Goal: Transaction & Acquisition: Purchase product/service

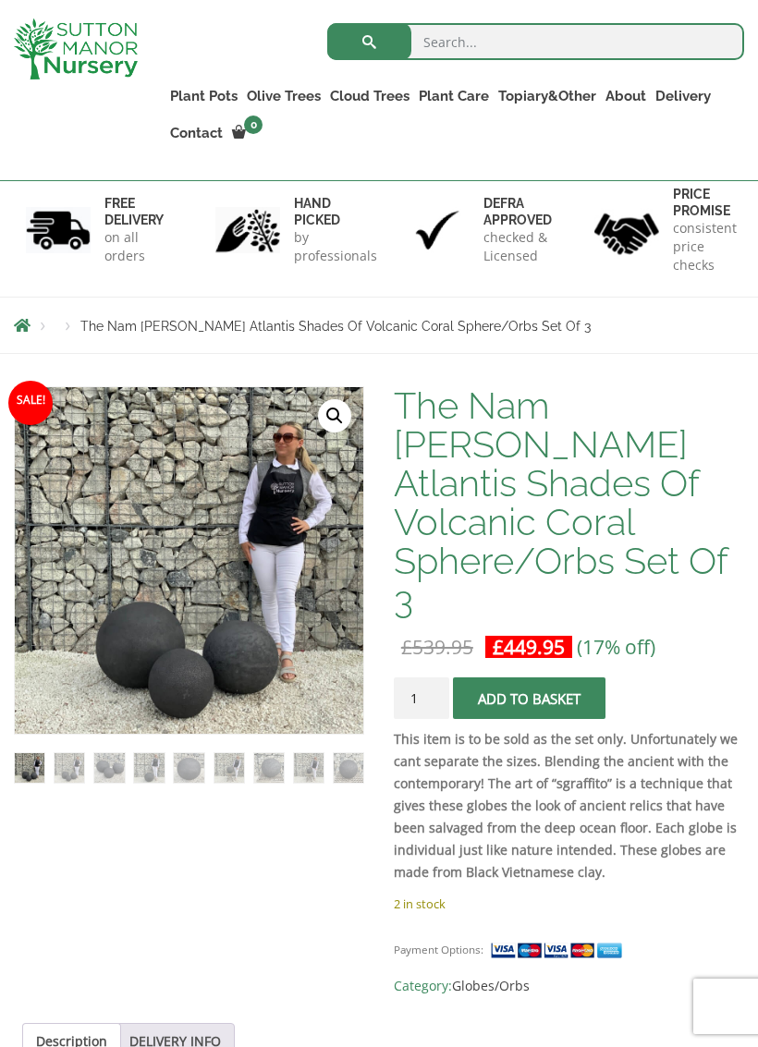
scroll to position [128, 0]
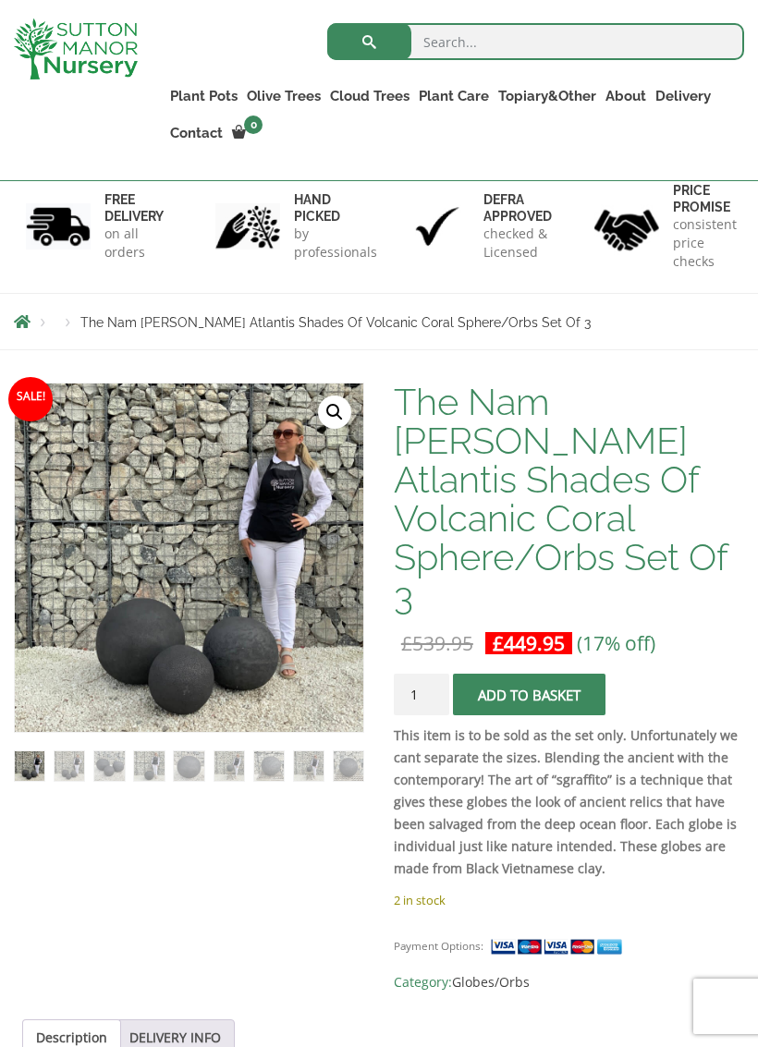
click at [65, 573] on img at bounding box center [424, 793] width 819 height 819
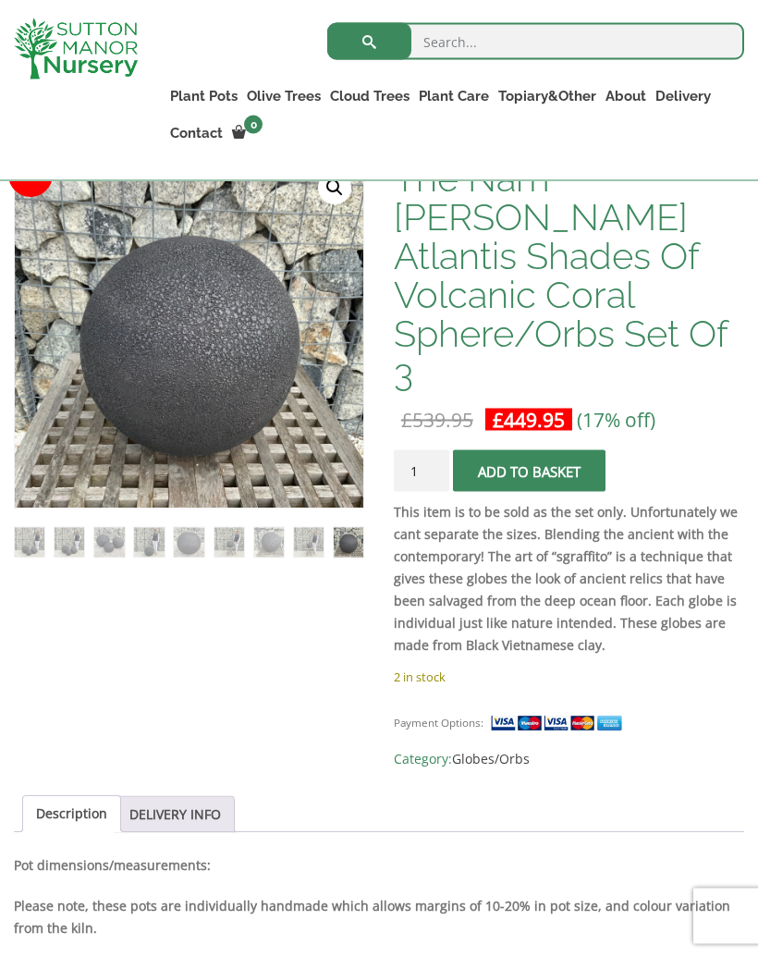
scroll to position [353, 0]
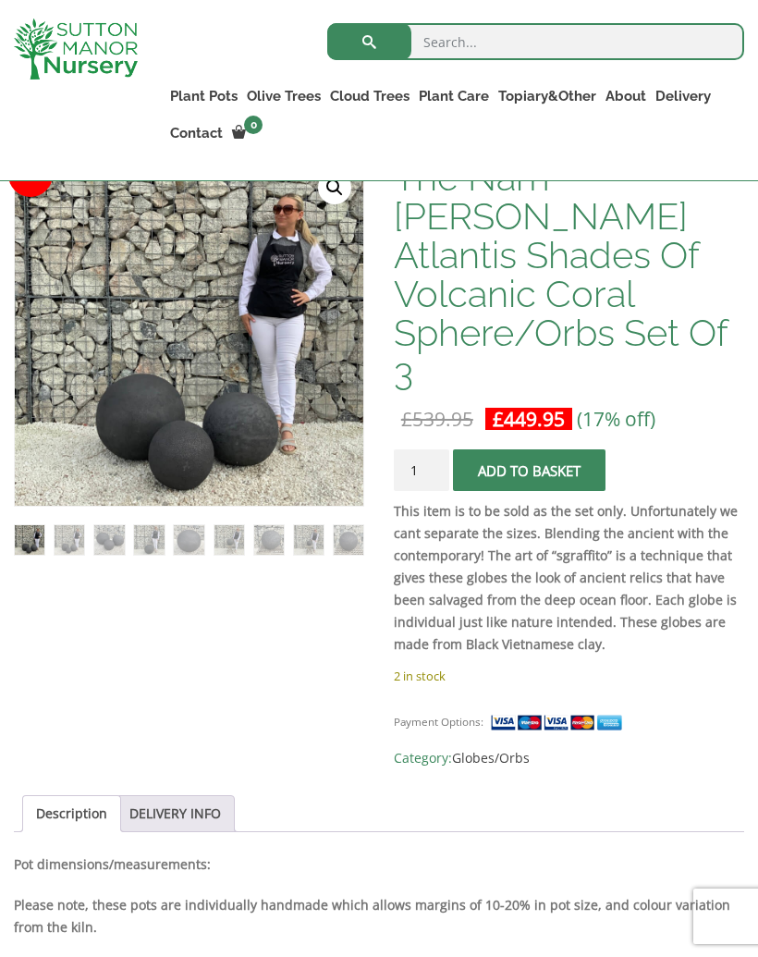
click at [132, 398] on img at bounding box center [424, 568] width 819 height 819
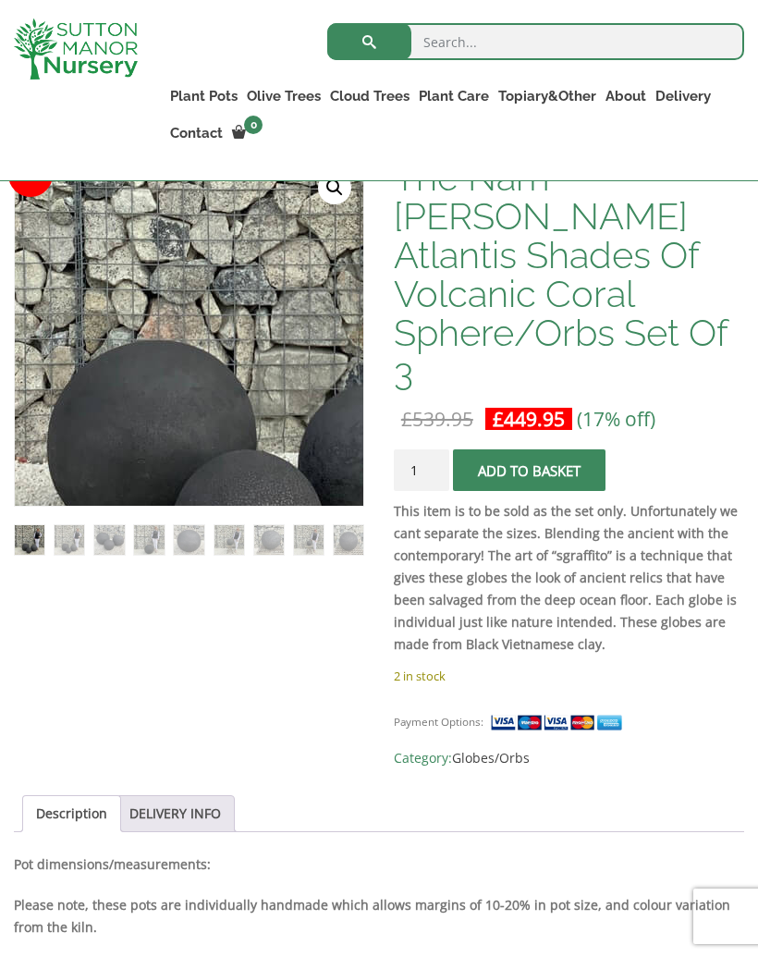
click at [87, 383] on img at bounding box center [266, 244] width 819 height 819
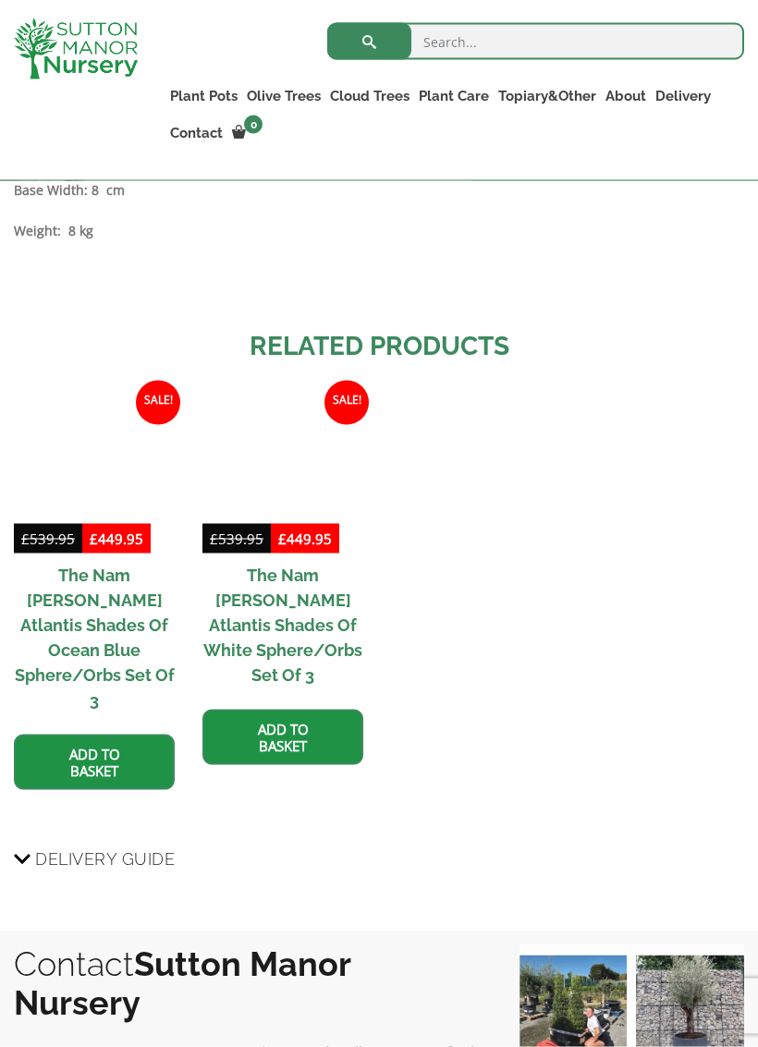
scroll to position [1742, 0]
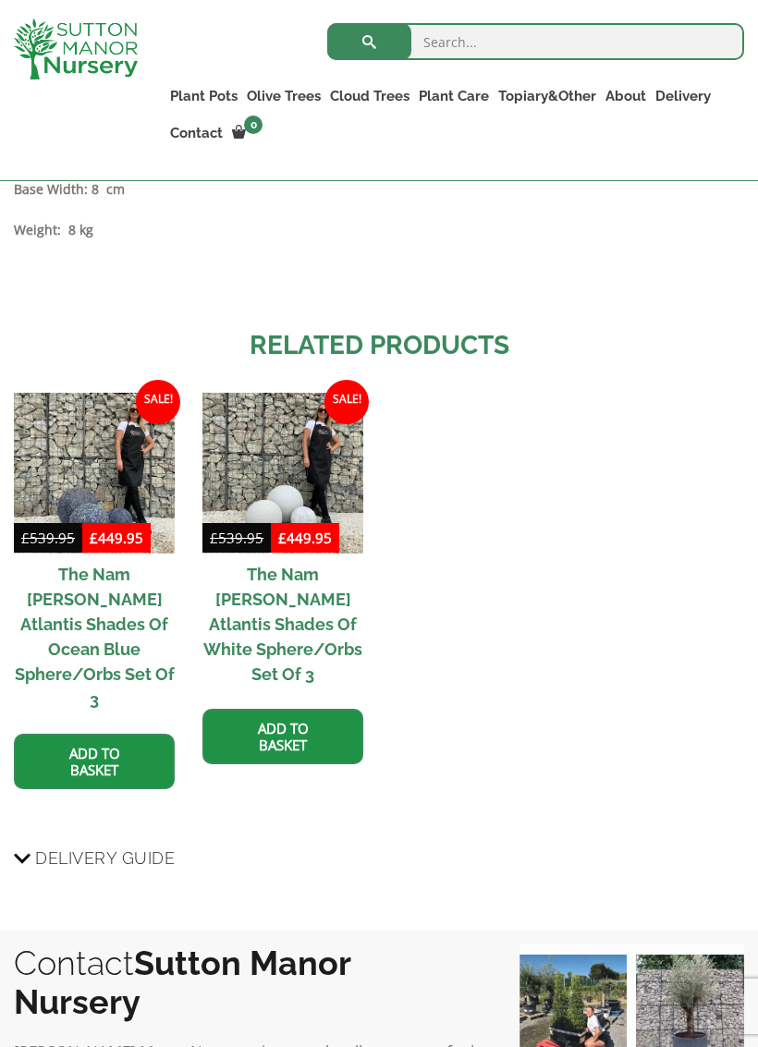
click at [249, 429] on img at bounding box center [282, 473] width 161 height 161
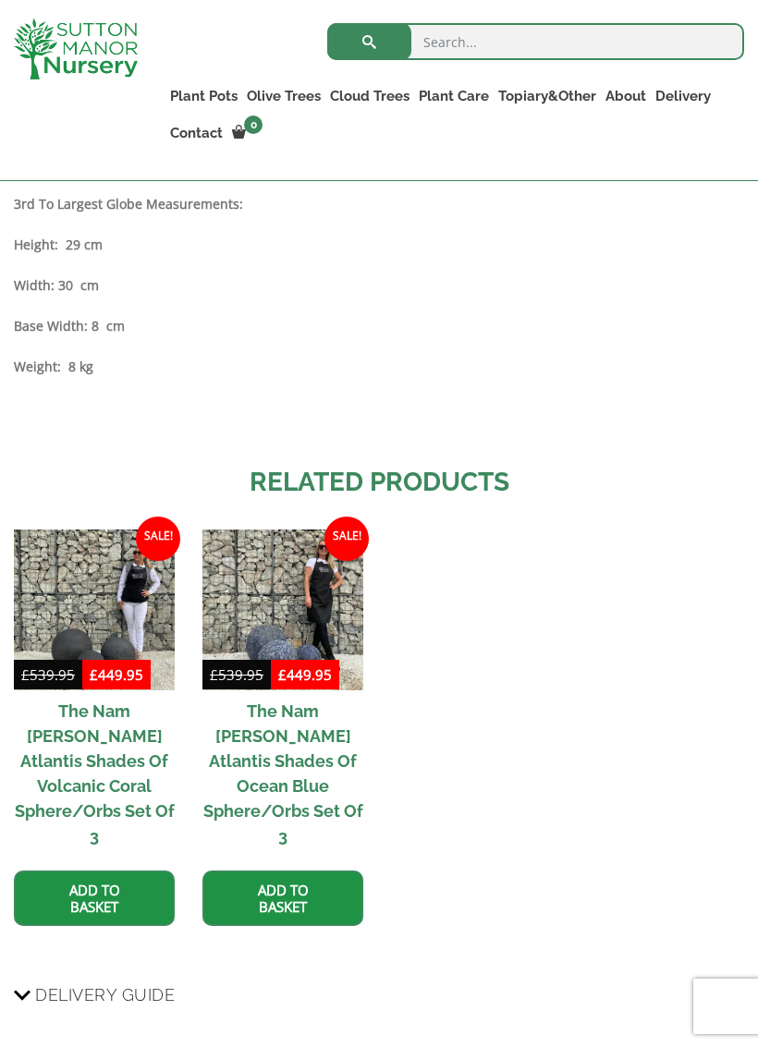
scroll to position [1576, 0]
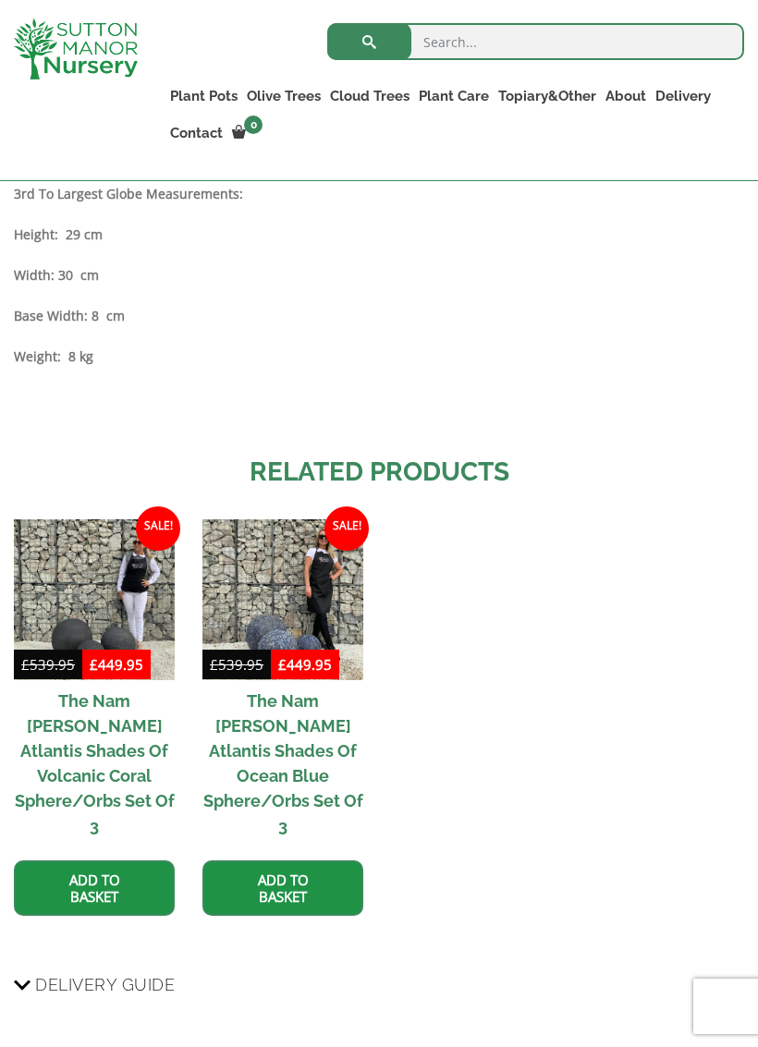
click at [248, 549] on img at bounding box center [282, 599] width 161 height 161
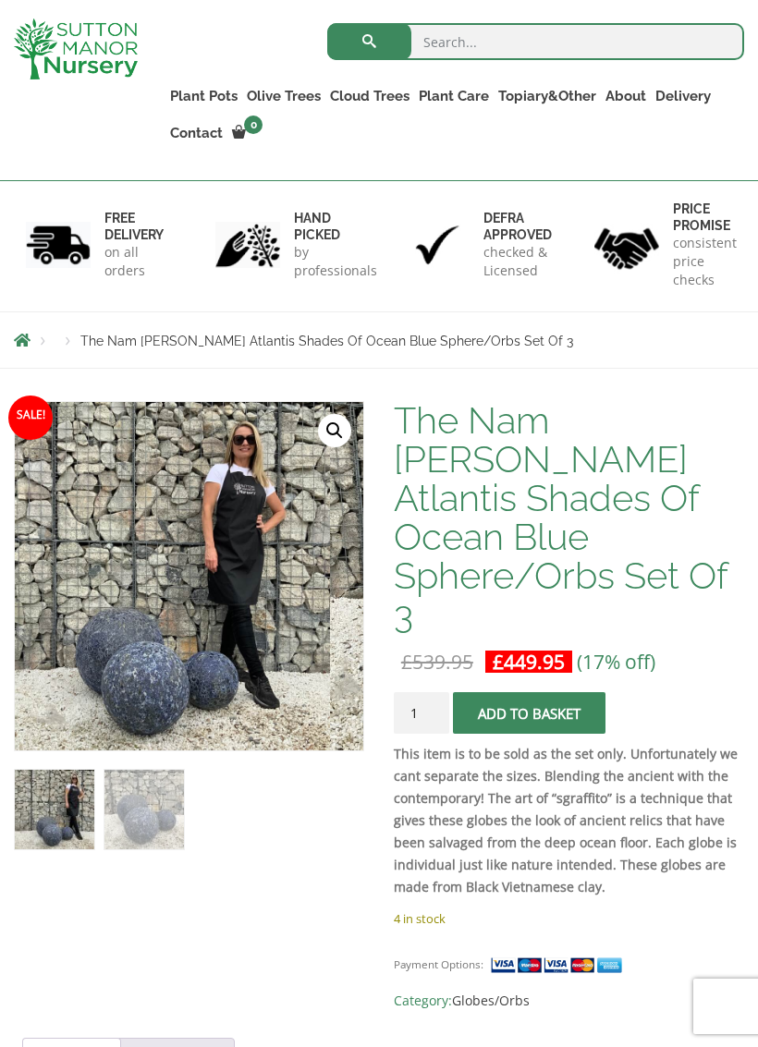
scroll to position [111, 0]
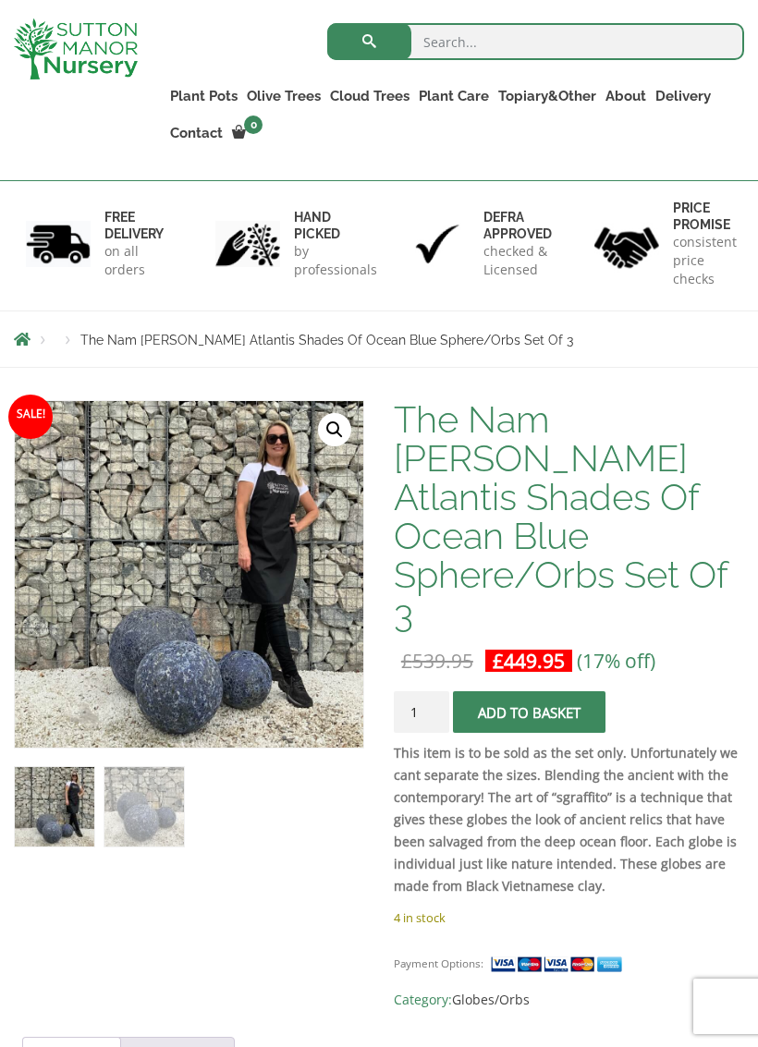
click at [494, 691] on button "Add to basket" at bounding box center [529, 712] width 153 height 42
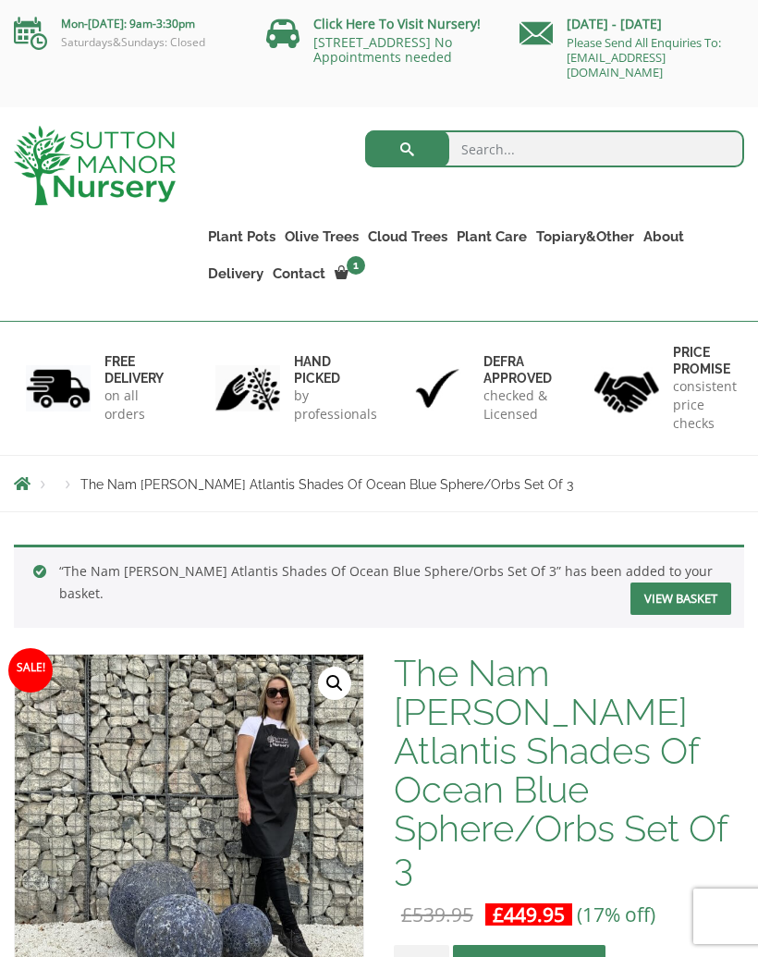
click at [685, 593] on link "View basket" at bounding box center [680, 598] width 101 height 32
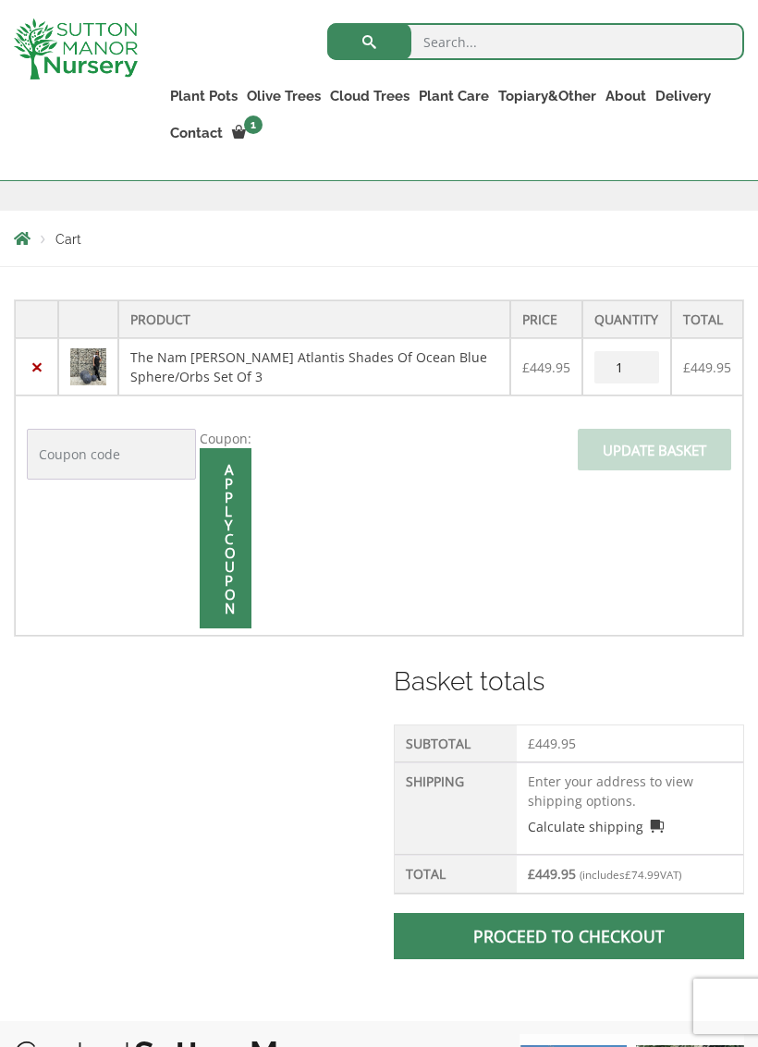
scroll to position [332, 0]
click at [67, 459] on input "Coupon:" at bounding box center [111, 455] width 169 height 51
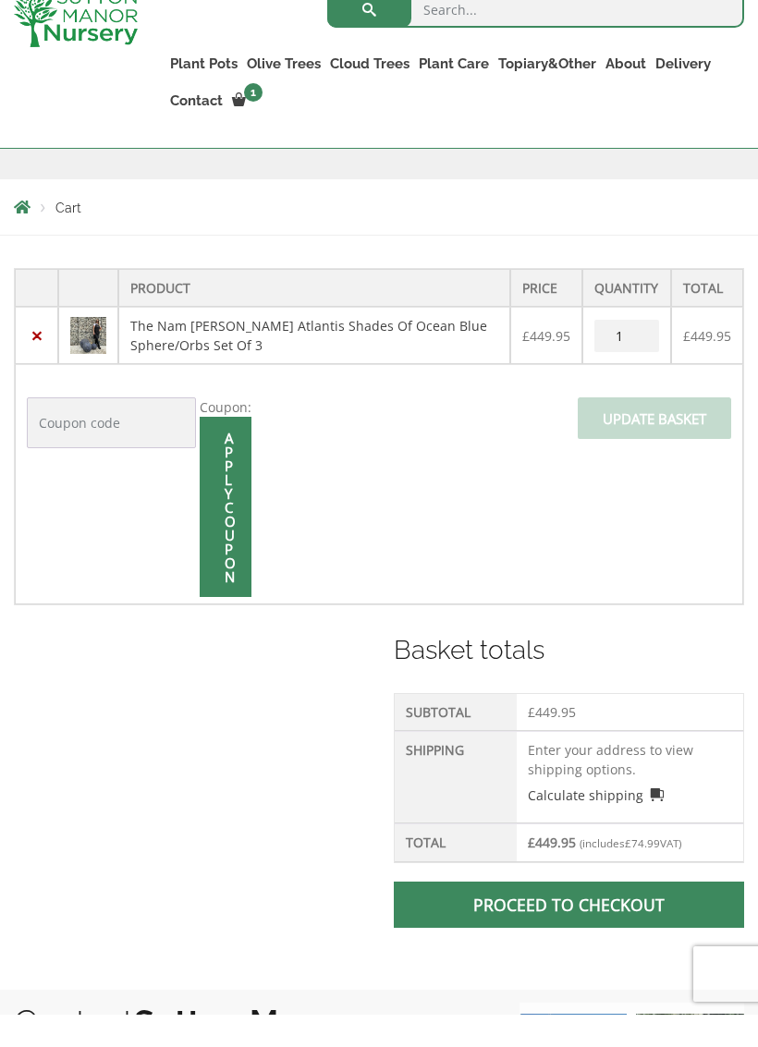
click at [60, 536] on div "Coupon: Apply coupon" at bounding box center [139, 530] width 225 height 200
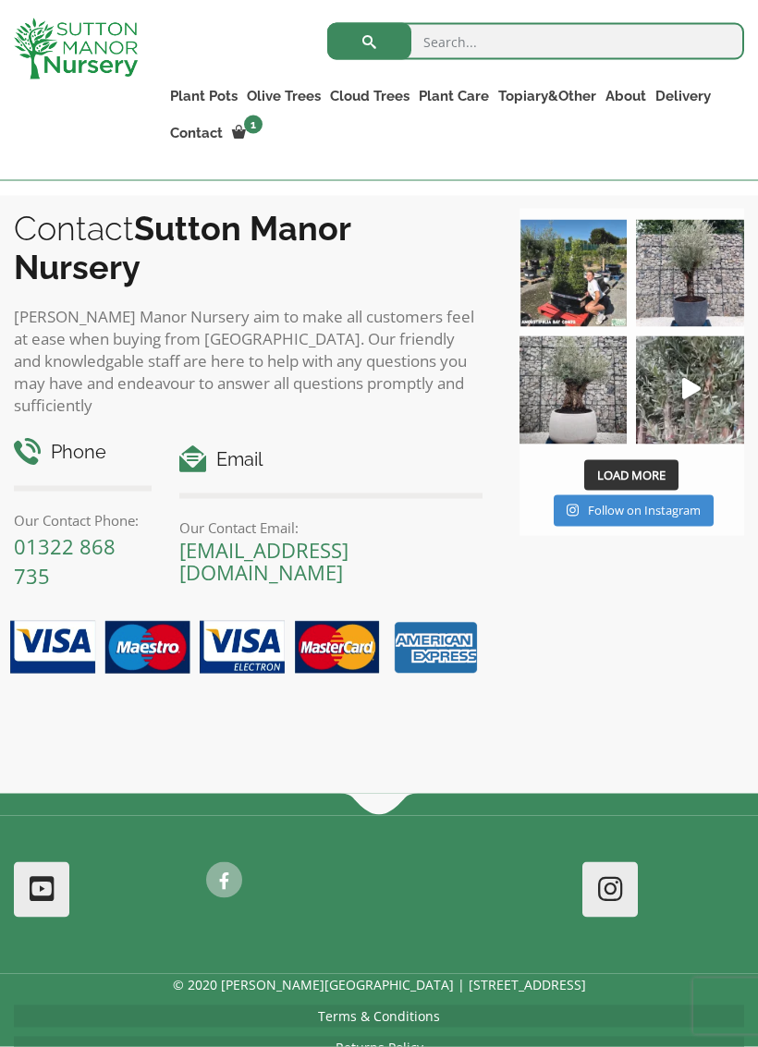
scroll to position [1206, 0]
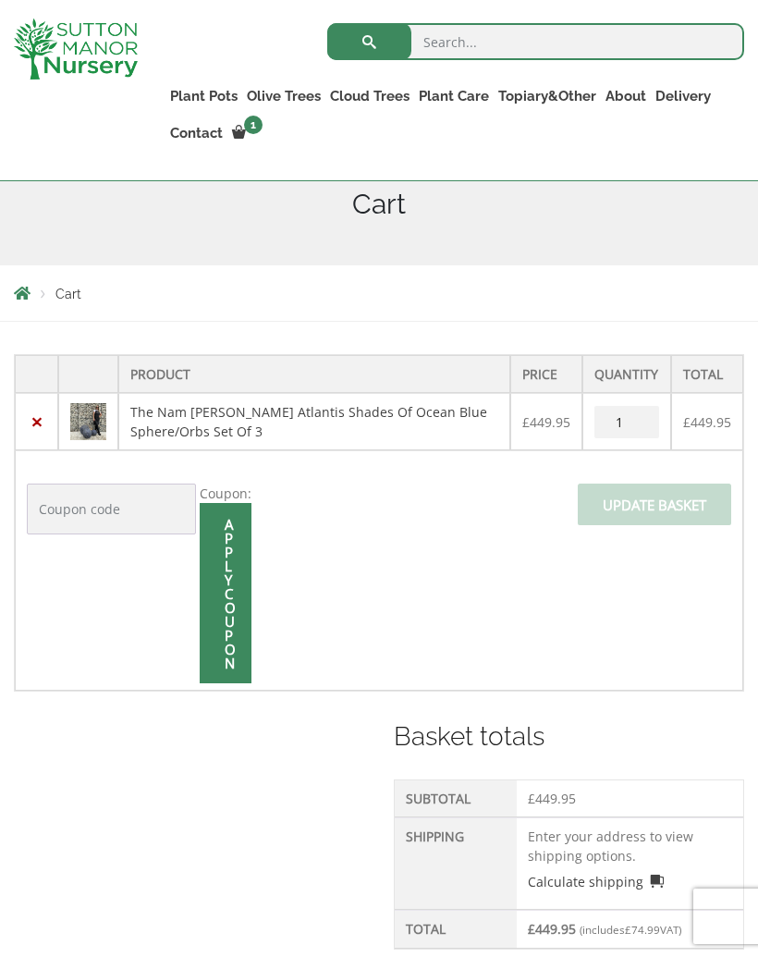
click at [55, 504] on input "Coupon:" at bounding box center [111, 508] width 169 height 51
type input "WELCOME"
click at [211, 615] on input "Apply coupon" at bounding box center [226, 594] width 52 height 180
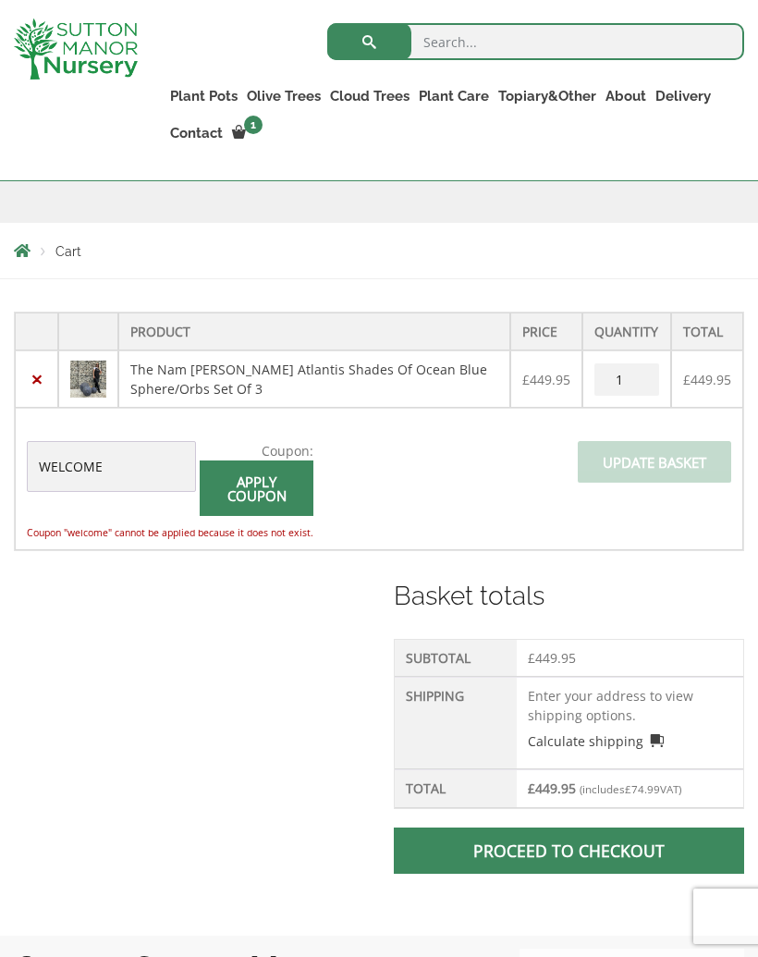
scroll to position [320, 0]
click at [120, 471] on input "WELCOME" at bounding box center [111, 467] width 169 height 51
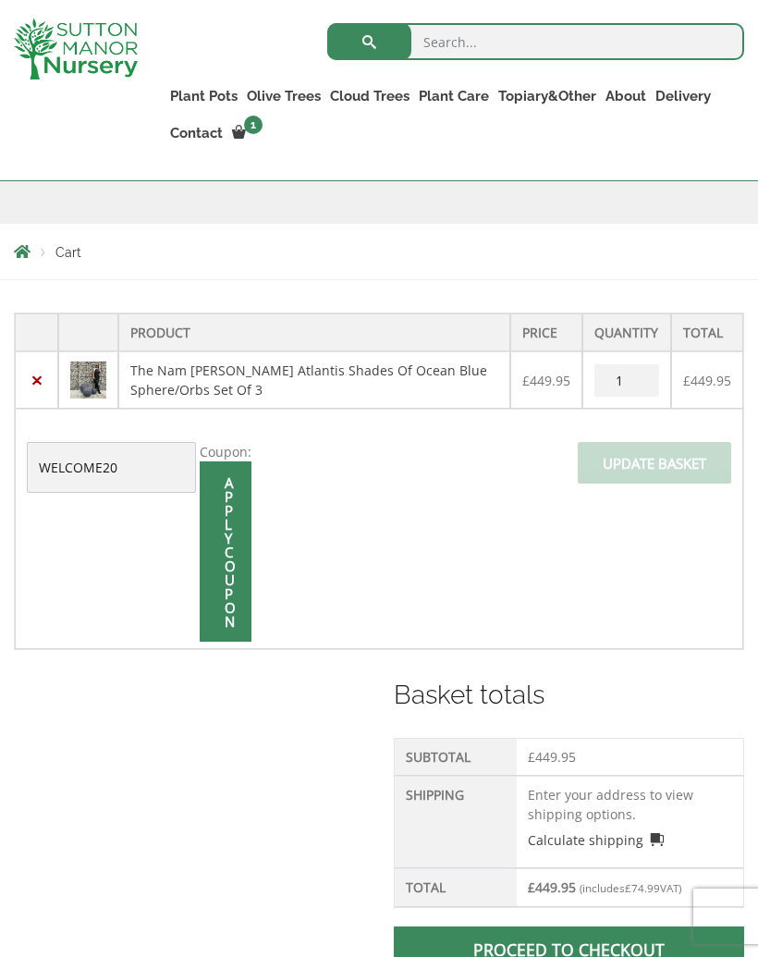
type input "WELCOME20"
click at [203, 564] on input "Apply coupon" at bounding box center [226, 551] width 52 height 180
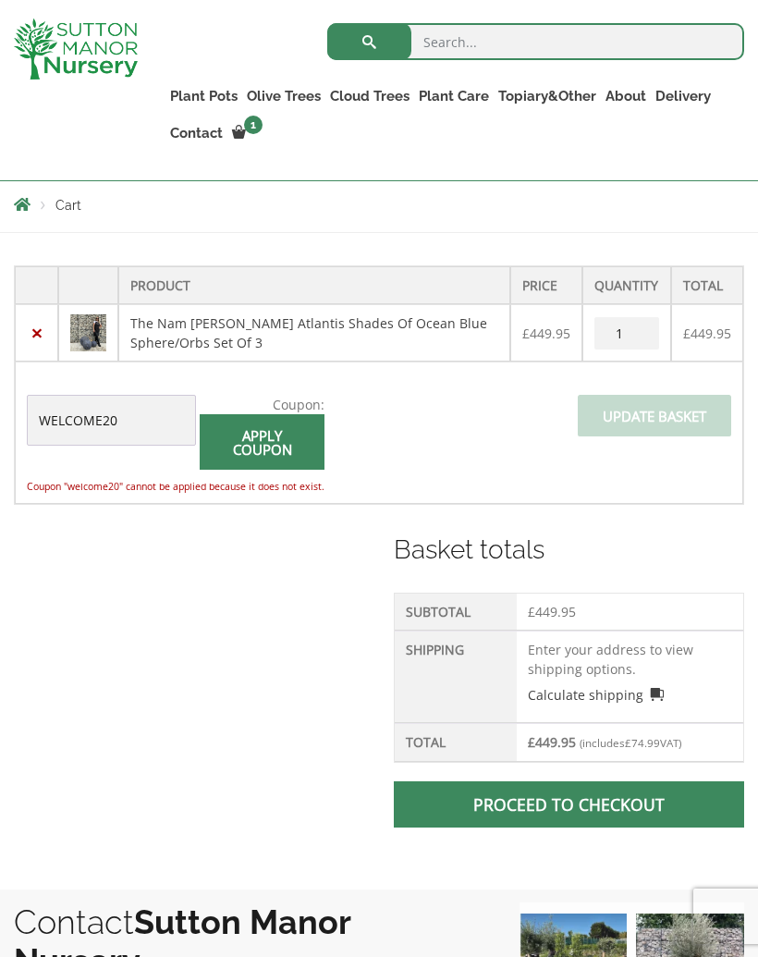
click at [130, 446] on input "WELCOME20" at bounding box center [111, 420] width 169 height 51
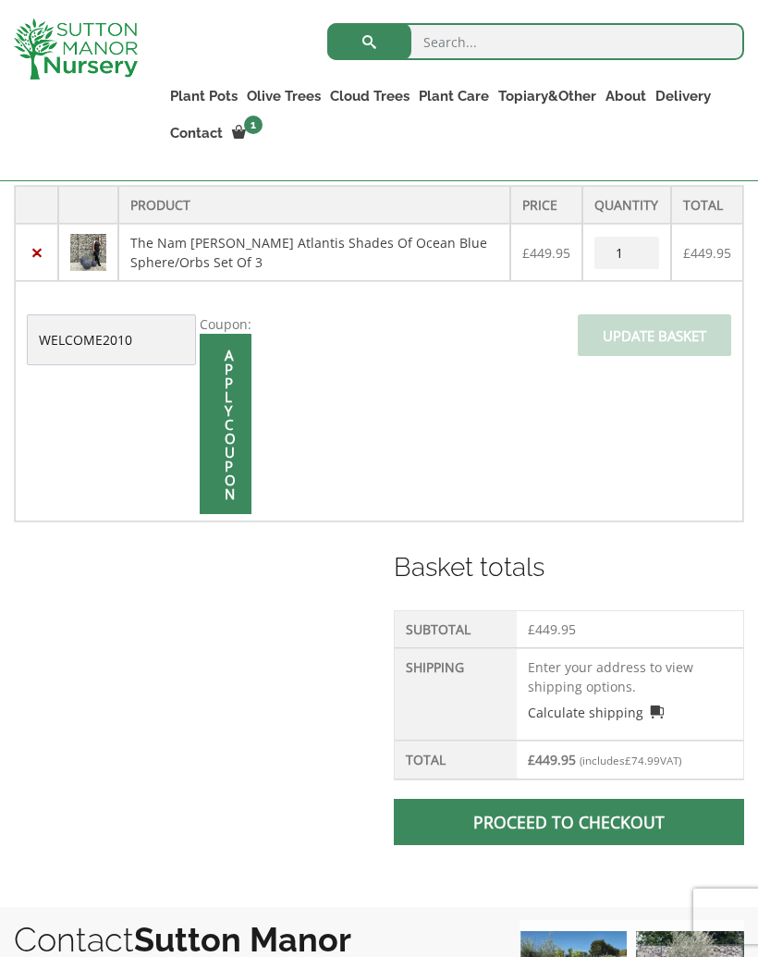
scroll to position [382, 0]
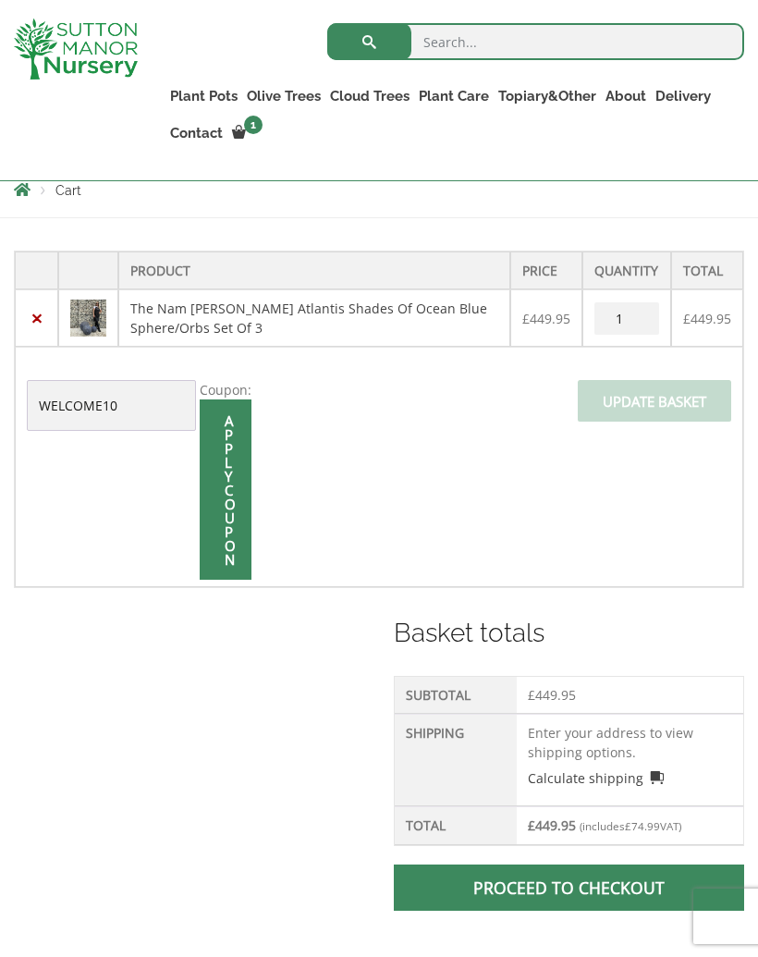
type input "WELCOME10"
click at [207, 521] on input "Apply coupon" at bounding box center [226, 489] width 52 height 180
click at [206, 520] on div at bounding box center [379, 419] width 730 height 337
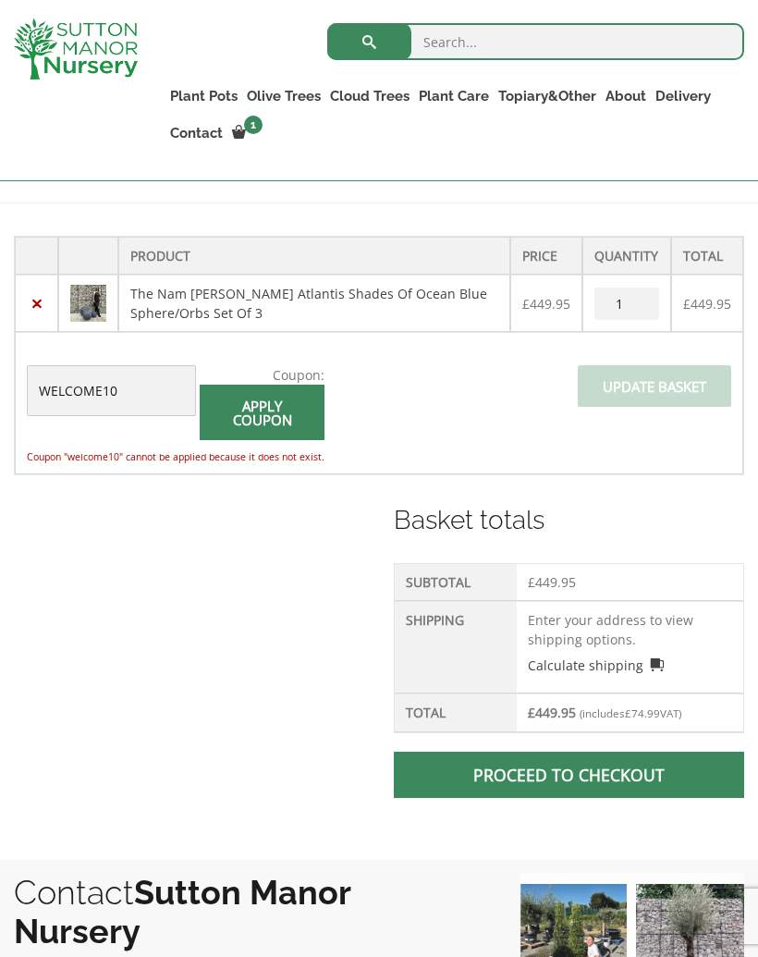
scroll to position [386, 0]
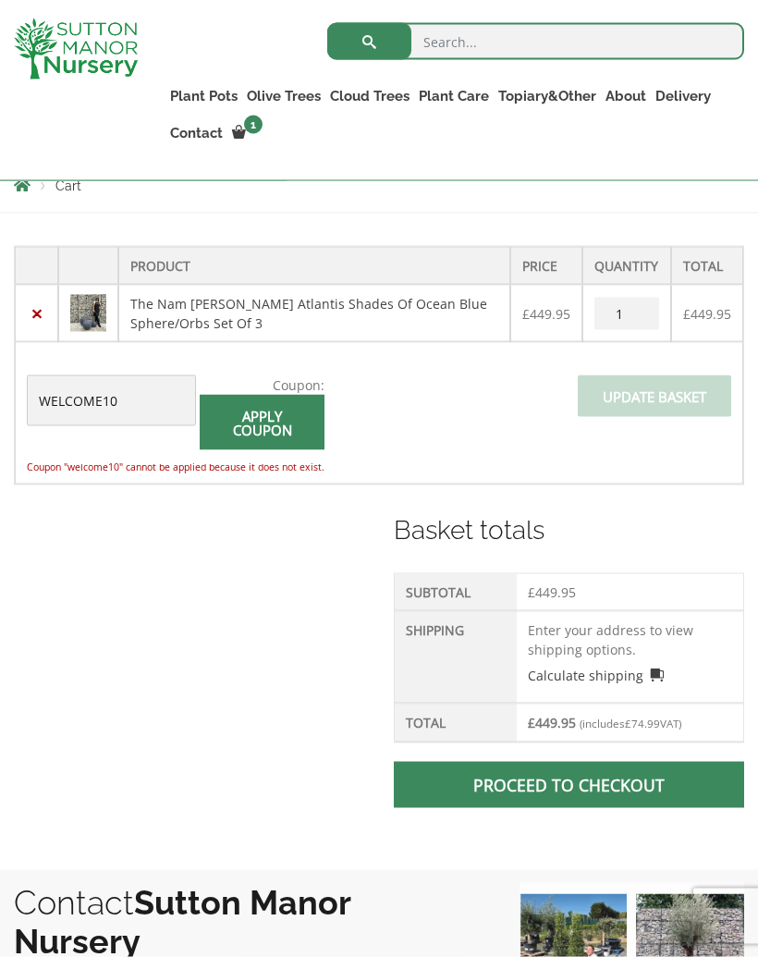
click at [128, 406] on input "WELCOME10" at bounding box center [111, 400] width 169 height 51
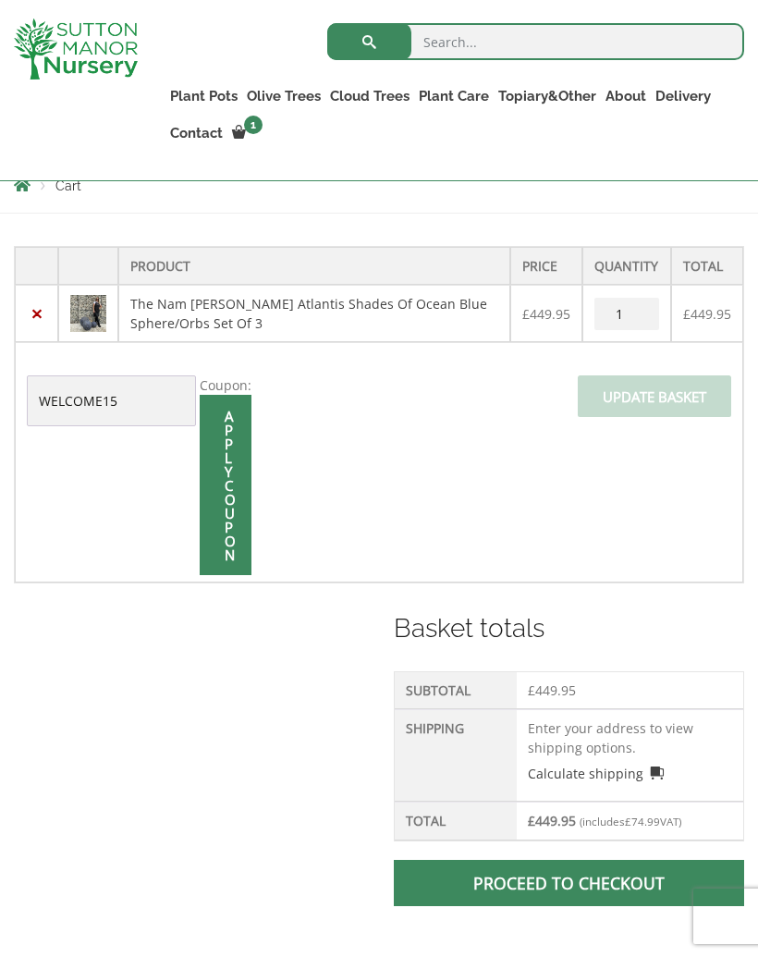
type input "WELCOME15"
click at [200, 503] on input "Apply coupon" at bounding box center [226, 485] width 52 height 180
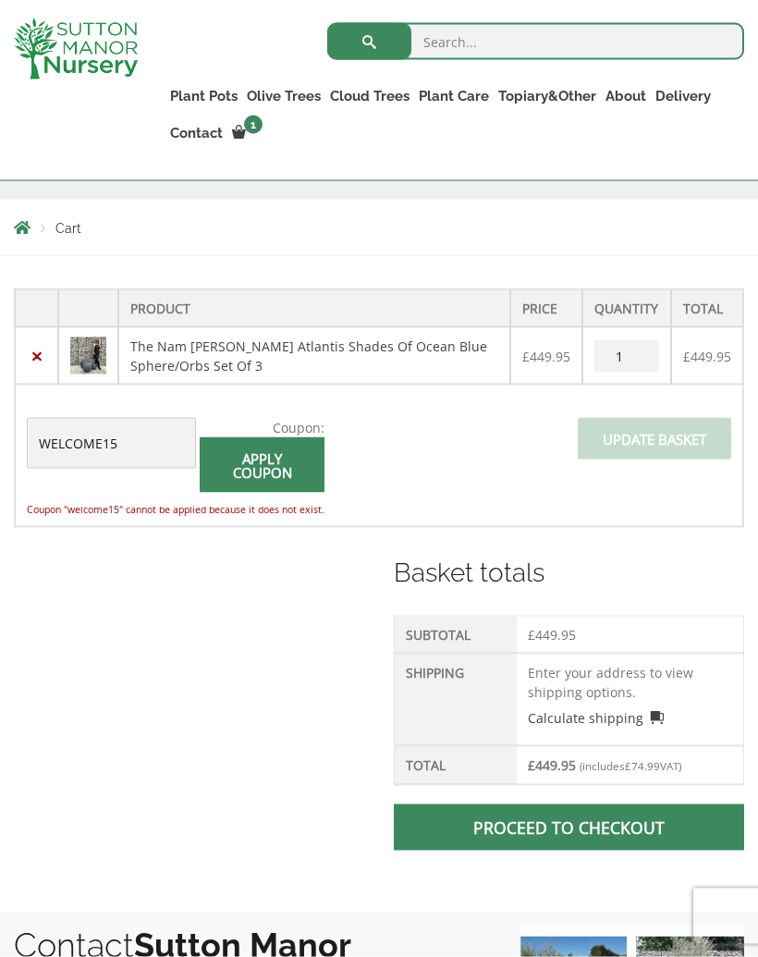
scroll to position [342, 0]
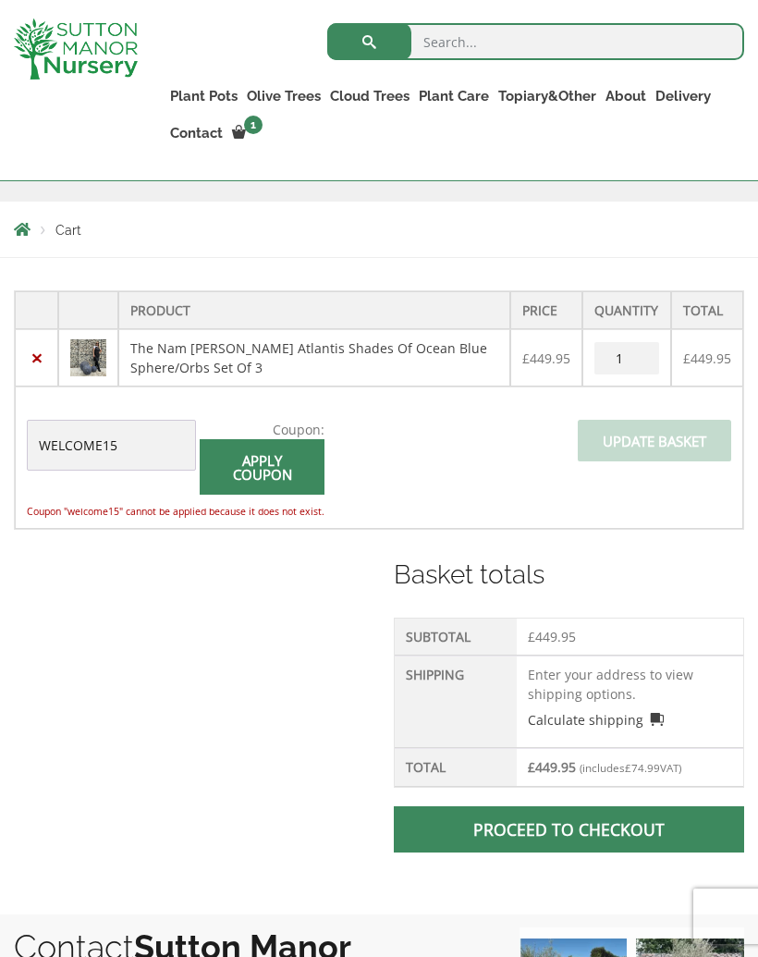
click at [133, 456] on input "WELCOME15" at bounding box center [111, 445] width 169 height 51
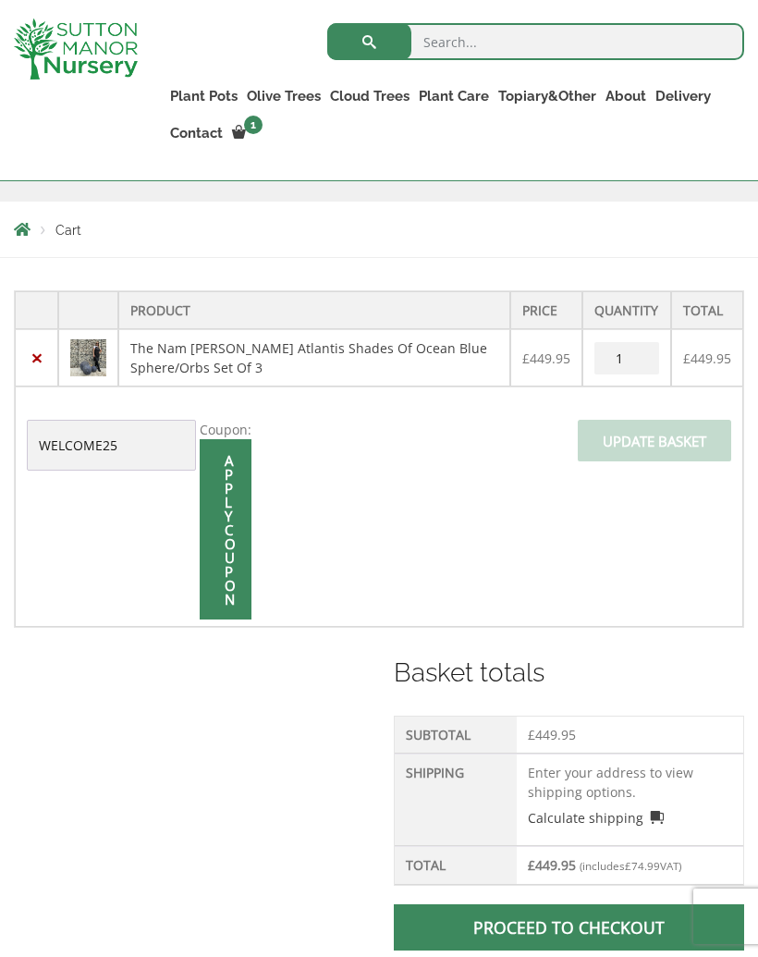
type input "WELCOME25"
click at [205, 542] on input "Apply coupon" at bounding box center [226, 529] width 52 height 180
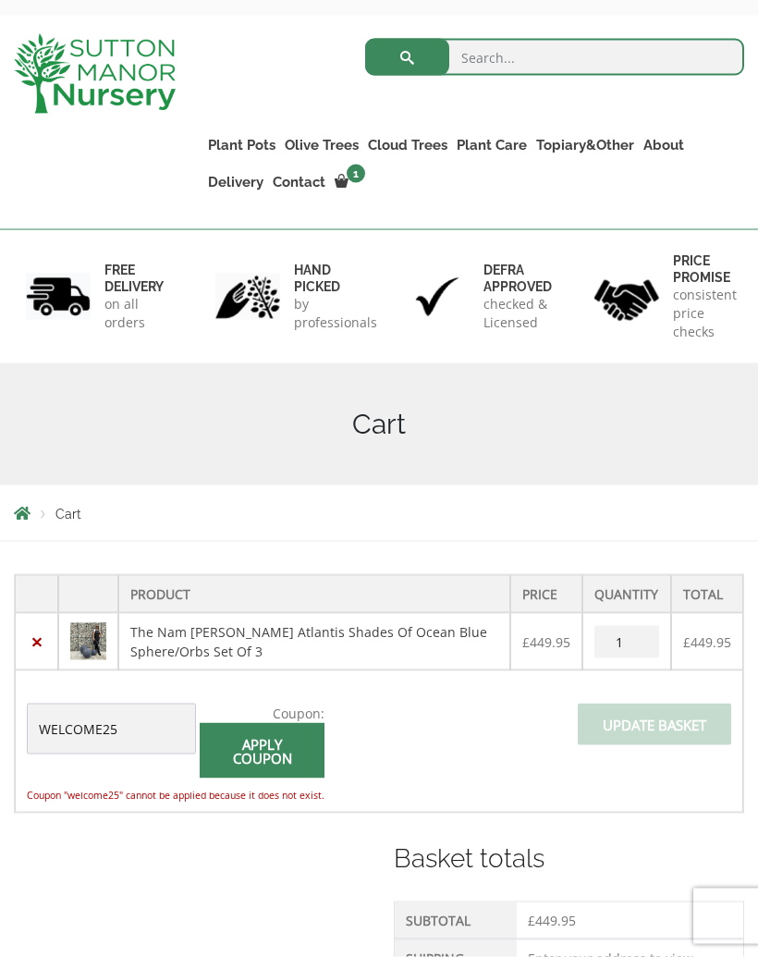
scroll to position [0, 0]
